Goal: Information Seeking & Learning: Learn about a topic

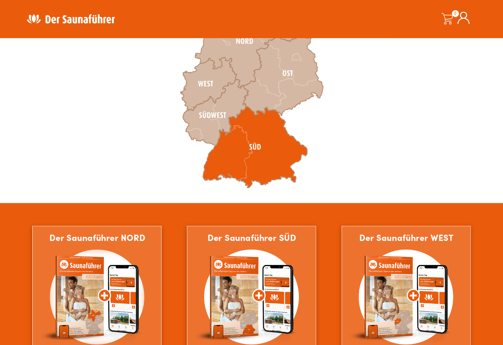
scroll to position [291, 0]
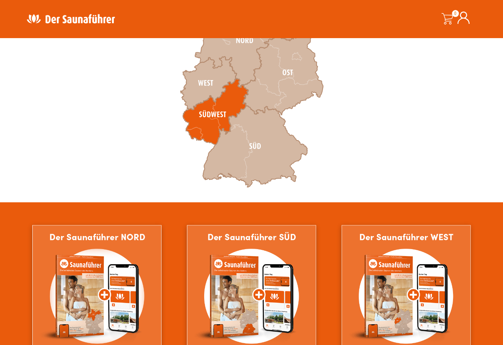
click at [223, 105] on icon at bounding box center [215, 111] width 65 height 66
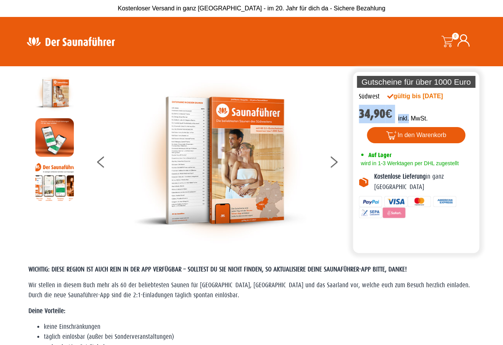
drag, startPoint x: 359, startPoint y: 112, endPoint x: 424, endPoint y: 107, distance: 64.8
click at [412, 112] on div "Südwest gültig bis 01.01.2027 34,90 € inkl. MwSt. 2414 vorrätig 2414 vorrätig S…" at bounding box center [416, 158] width 126 height 132
click at [412, 105] on div "Südwest gültig bis 01.01.2027 34,90 € inkl. MwSt. 2414 vorrätig 2414 vorrätig S…" at bounding box center [416, 158] width 126 height 132
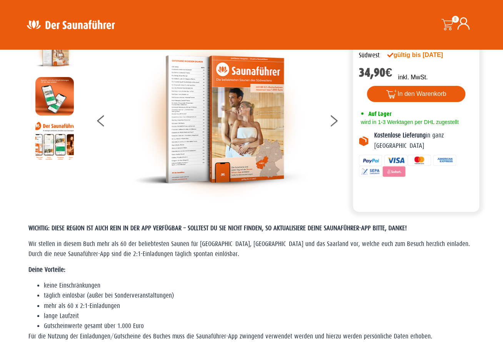
scroll to position [42, 0]
click at [212, 162] on img at bounding box center [219, 118] width 173 height 173
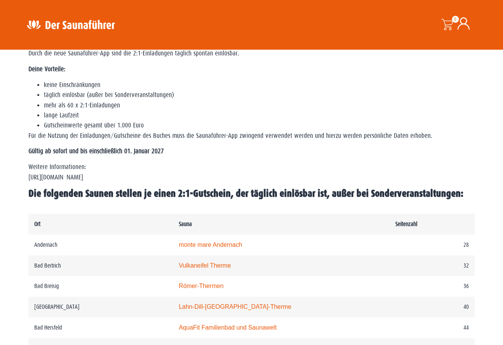
scroll to position [249, 0]
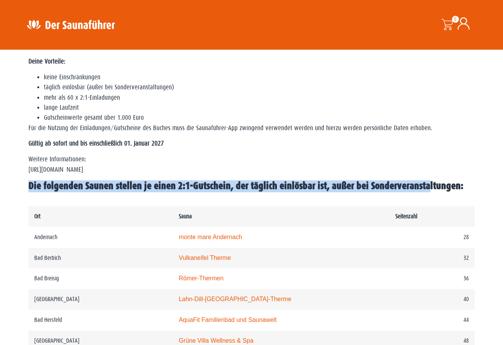
drag, startPoint x: 30, startPoint y: 184, endPoint x: 89, endPoint y: 196, distance: 60.9
click at [90, 191] on span "Die folgenden Saunen stellen je einen 2:1-Gutschein, der täglich einlösbar ist,…" at bounding box center [245, 185] width 435 height 11
click at [89, 191] on span "Die folgenden Saunen stellen je einen 2:1-Gutschein, der täglich einlösbar ist,…" at bounding box center [245, 185] width 435 height 11
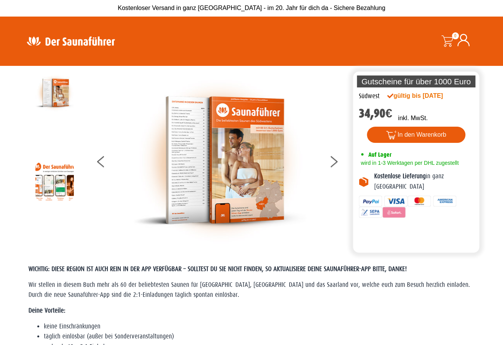
scroll to position [0, 0]
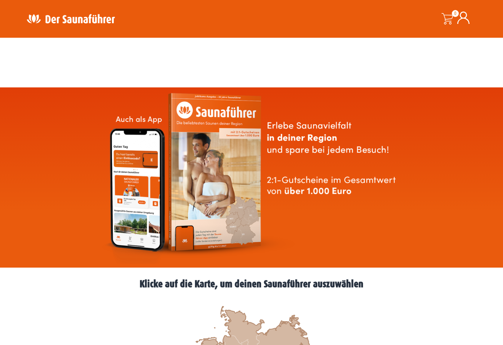
scroll to position [291, 0]
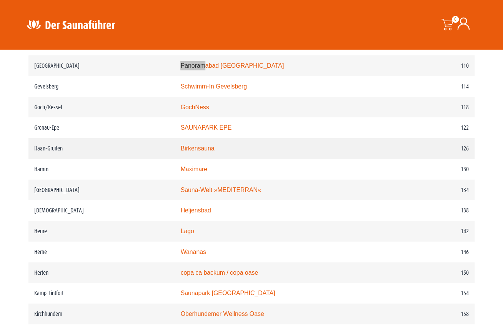
scroll to position [856, 0]
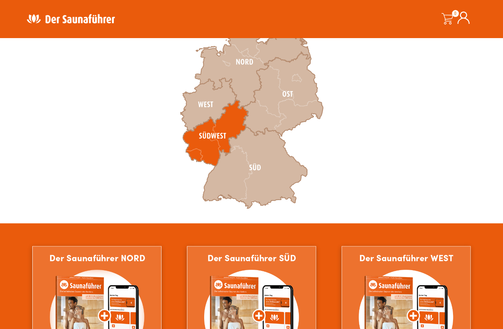
scroll to position [291, 0]
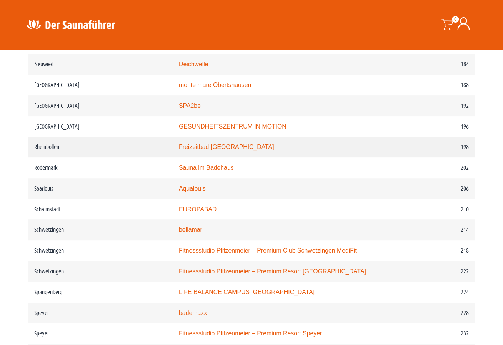
scroll to position [1330, 0]
click at [186, 150] on link "Freizeitbad Rheinböllen" at bounding box center [226, 146] width 95 height 7
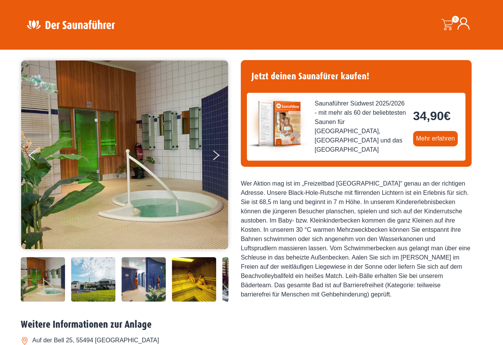
scroll to position [42, 0]
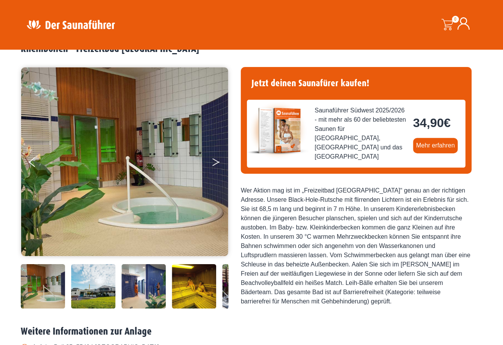
click at [217, 160] on button "Next" at bounding box center [221, 163] width 19 height 19
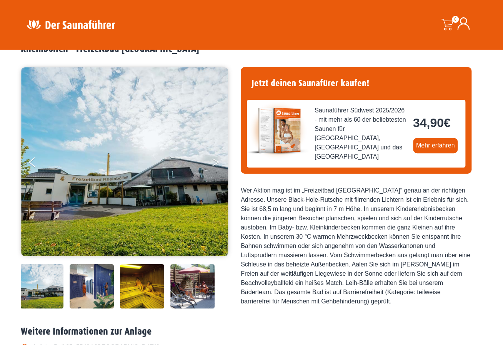
click at [217, 160] on button "Next" at bounding box center [221, 163] width 19 height 19
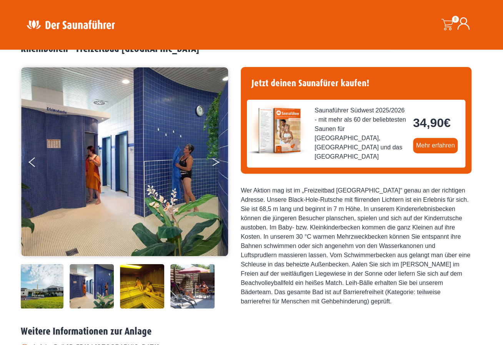
click at [217, 160] on button "Next" at bounding box center [221, 163] width 19 height 19
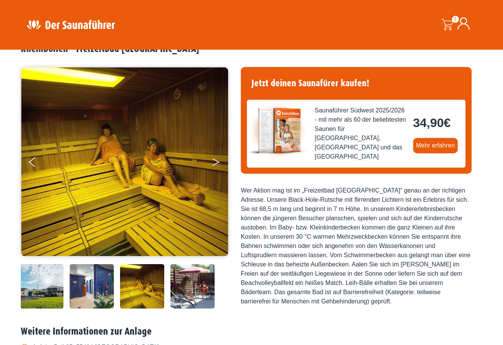
click at [217, 160] on button "Next" at bounding box center [221, 163] width 19 height 19
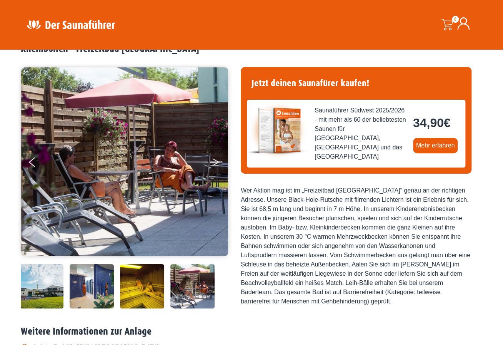
click at [217, 160] on button "Next" at bounding box center [221, 163] width 19 height 19
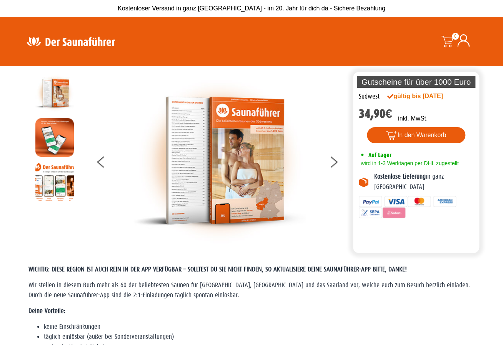
click at [196, 307] on p "Deine Vorteile:" at bounding box center [251, 311] width 446 height 10
